Goal: Complete application form

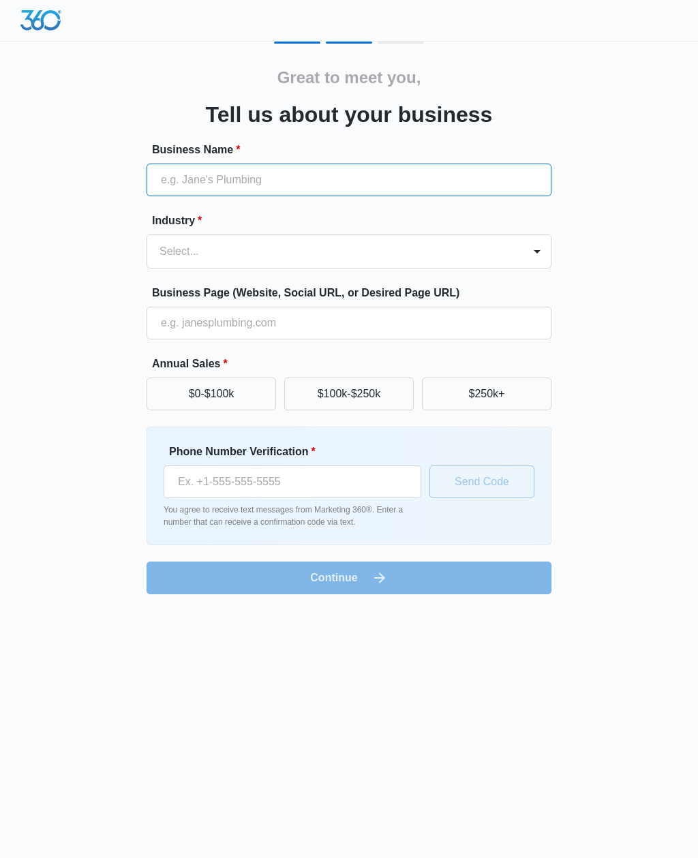
click at [224, 170] on input "Business Name *" at bounding box center [349, 180] width 405 height 33
type input "Wheel rush"
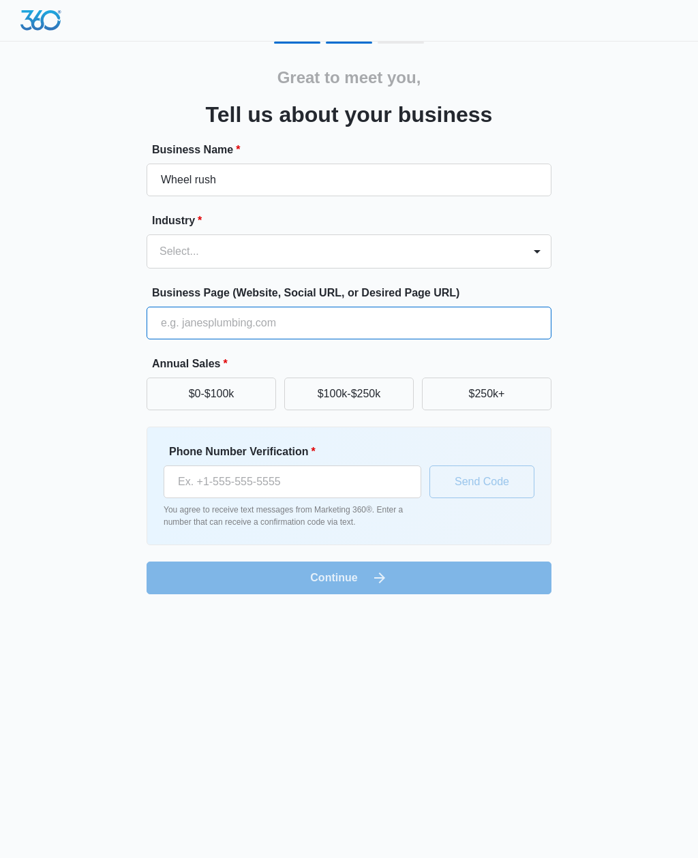
click at [185, 321] on input "Business Page (Website, Social URL, or Desired Page URL)" at bounding box center [349, 323] width 405 height 33
type input "[DOMAIN_NAME]"
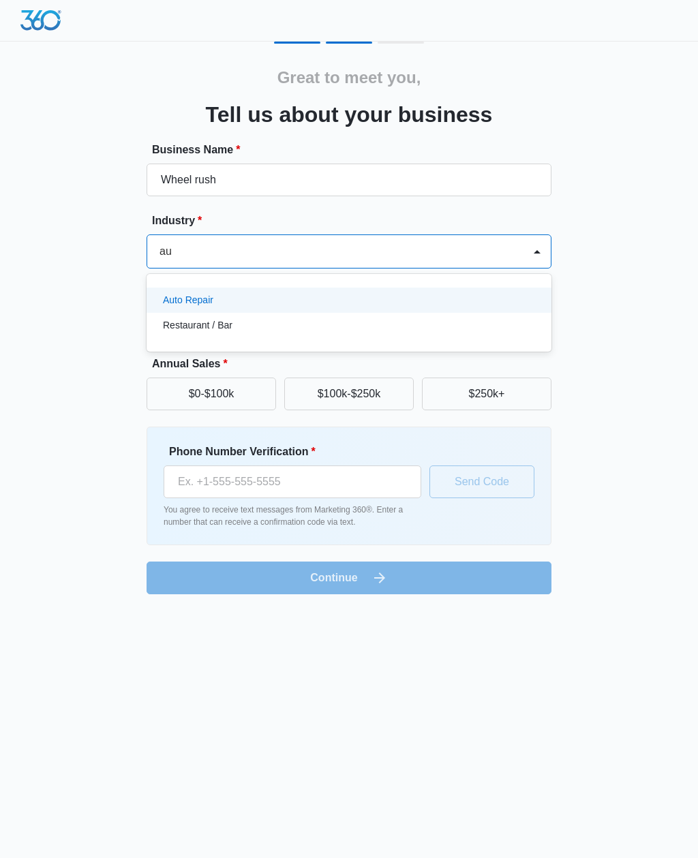
click at [189, 302] on p "Auto Repair" at bounding box center [188, 300] width 50 height 14
type input "au"
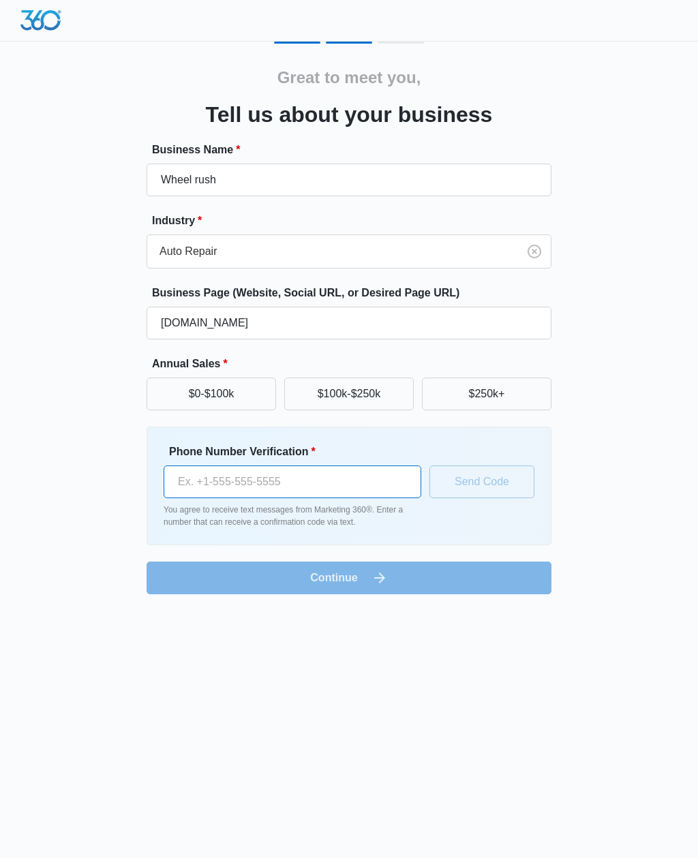
click at [198, 474] on input "Phone Number Verification *" at bounding box center [293, 482] width 258 height 33
type input "[PHONE_NUMBER]"
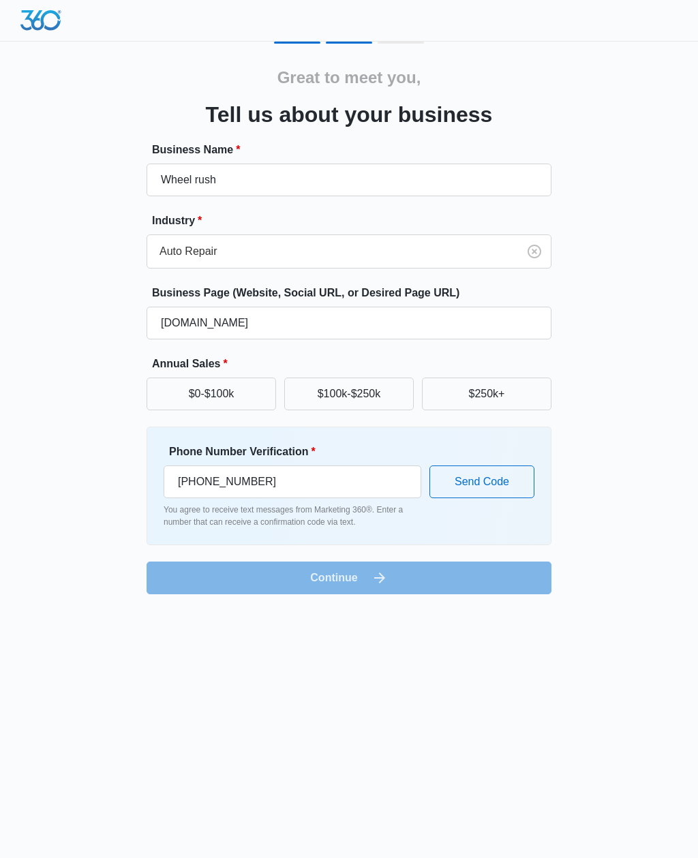
click at [307, 395] on button "$100k-$250k" at bounding box center [349, 394] width 130 height 33
click at [502, 479] on button "Send Code" at bounding box center [481, 482] width 105 height 33
